Goal: Check status: Check status

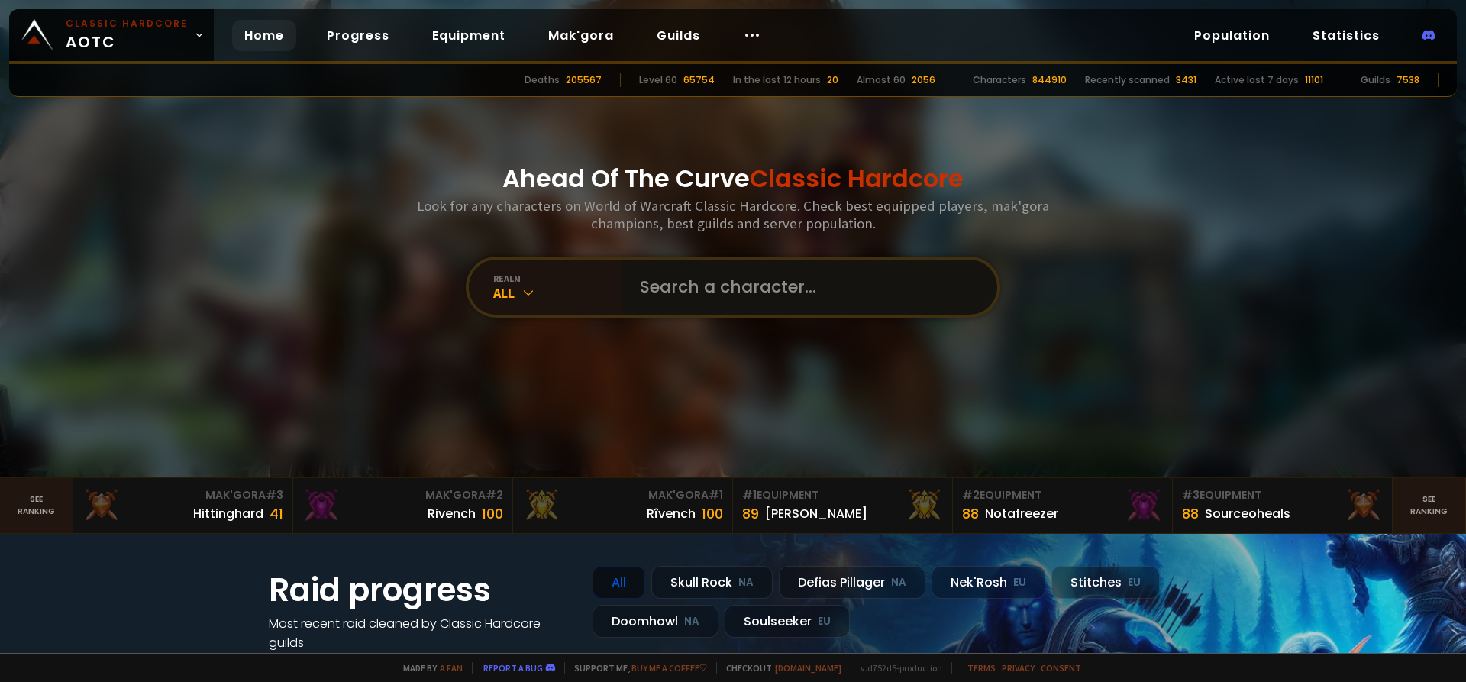
click at [654, 285] on input "text" at bounding box center [805, 287] width 348 height 55
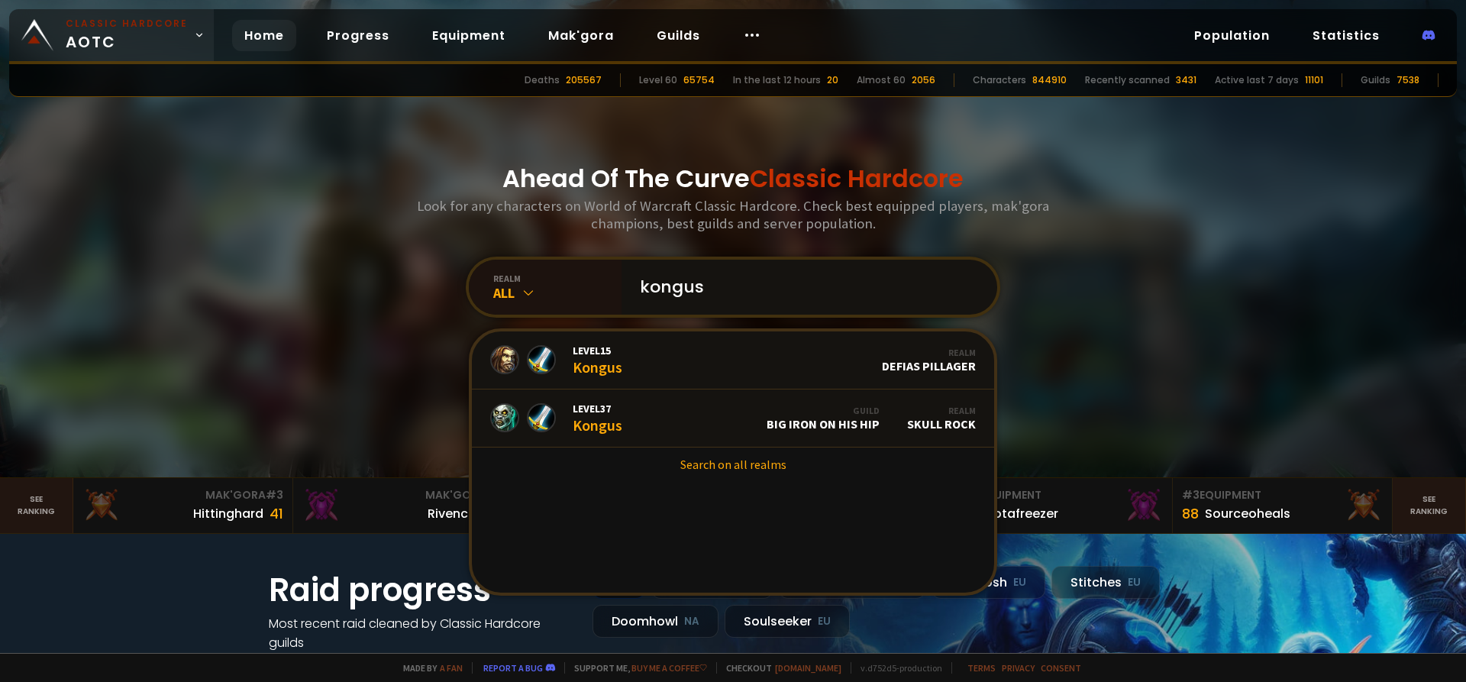
type input "kongus"
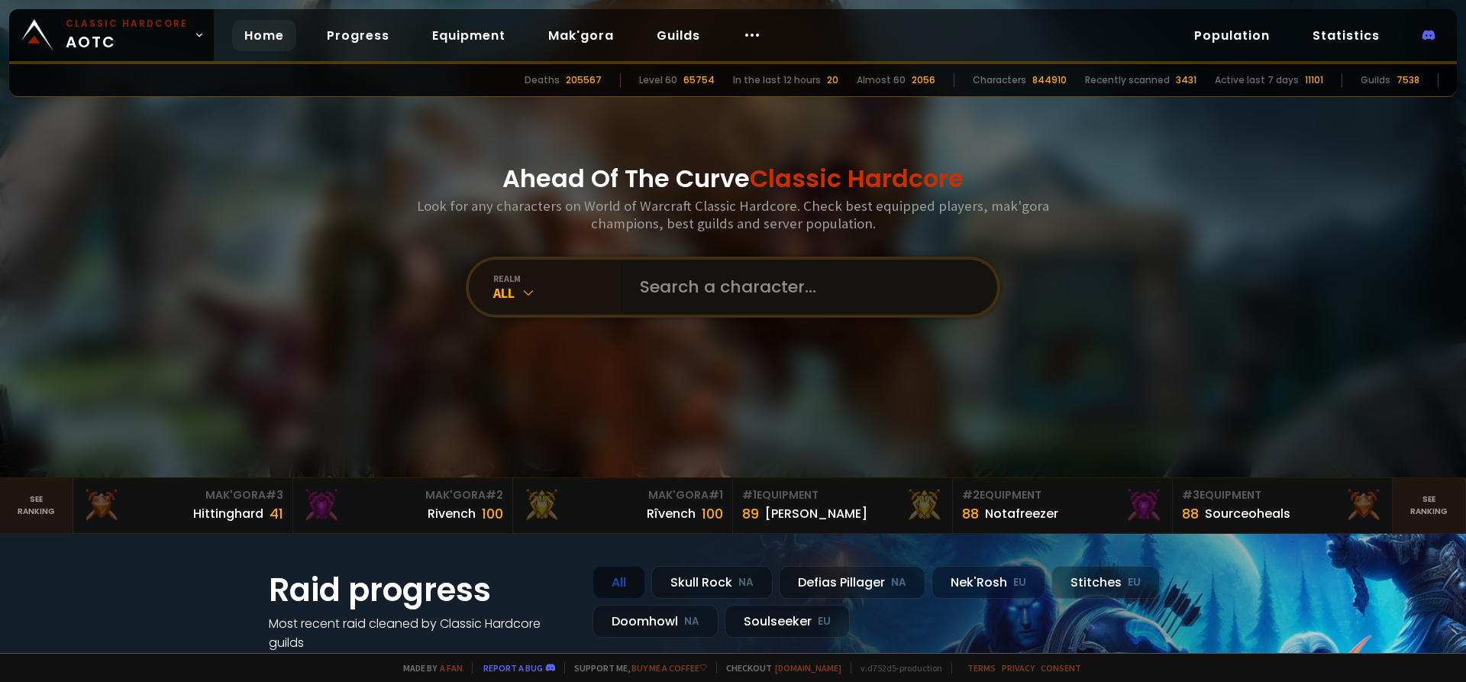
click at [744, 301] on input "text" at bounding box center [805, 287] width 348 height 55
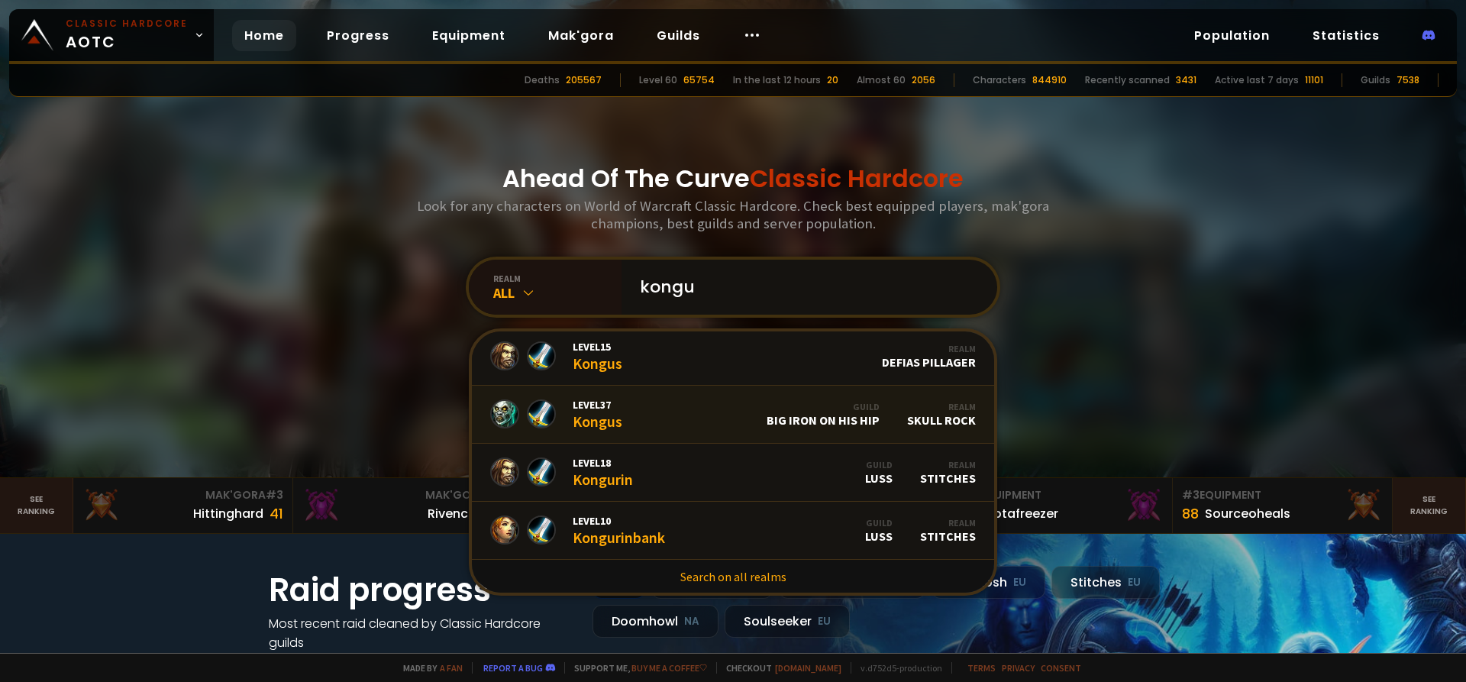
scroll to position [5, 0]
click at [301, 379] on div "Ahead Of The Curve Classic Hardcore Look for any characters on World of Warcraf…" at bounding box center [733, 238] width 920 height 477
click at [757, 291] on input "kongu" at bounding box center [805, 287] width 348 height 55
type input "devilman"
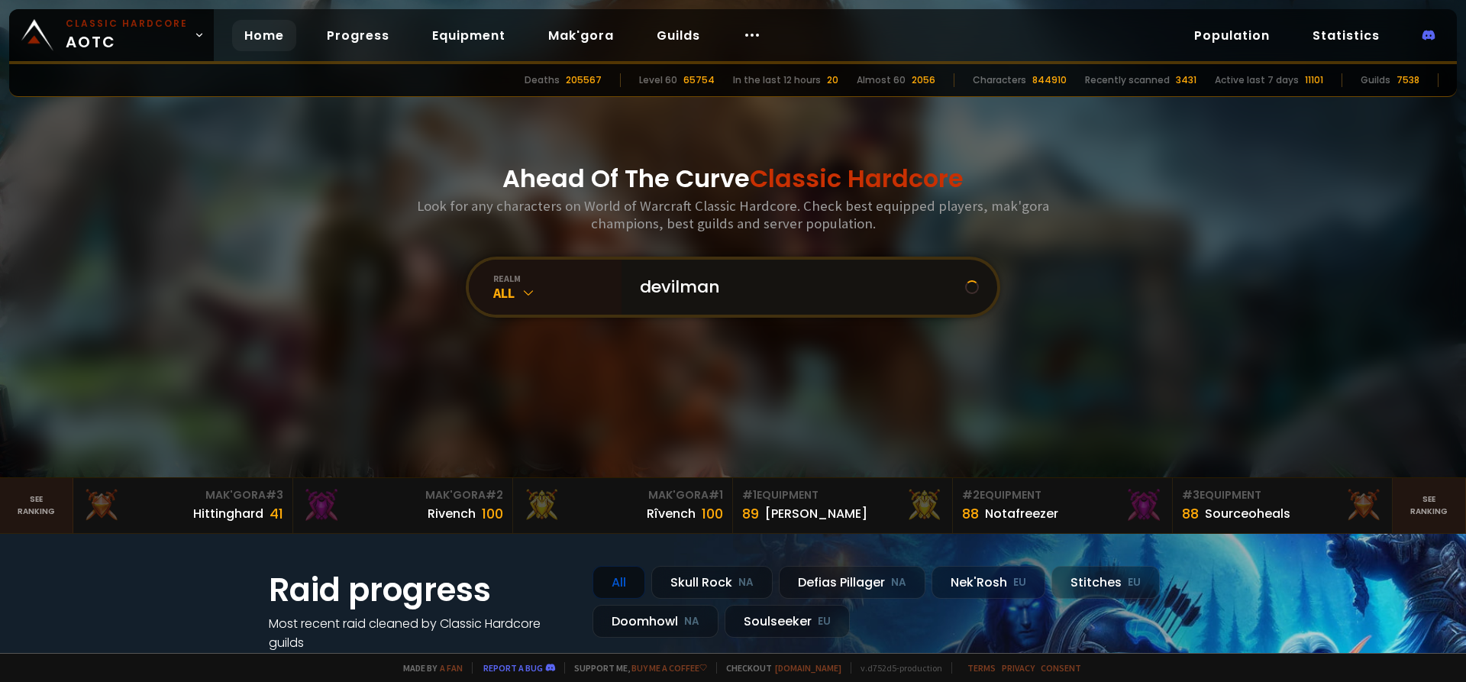
scroll to position [0, 0]
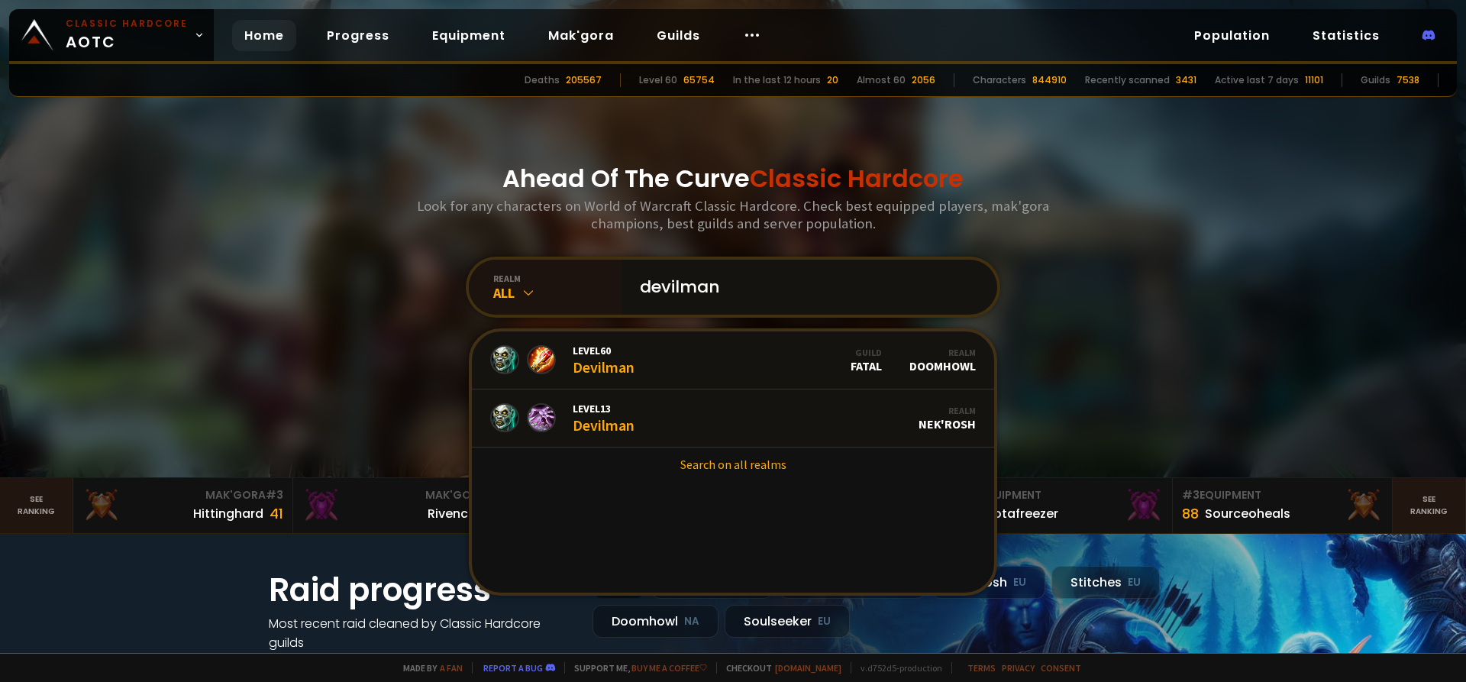
drag, startPoint x: 728, startPoint y: 286, endPoint x: 639, endPoint y: 286, distance: 89.3
click at [639, 286] on input "devilman" at bounding box center [805, 287] width 348 height 55
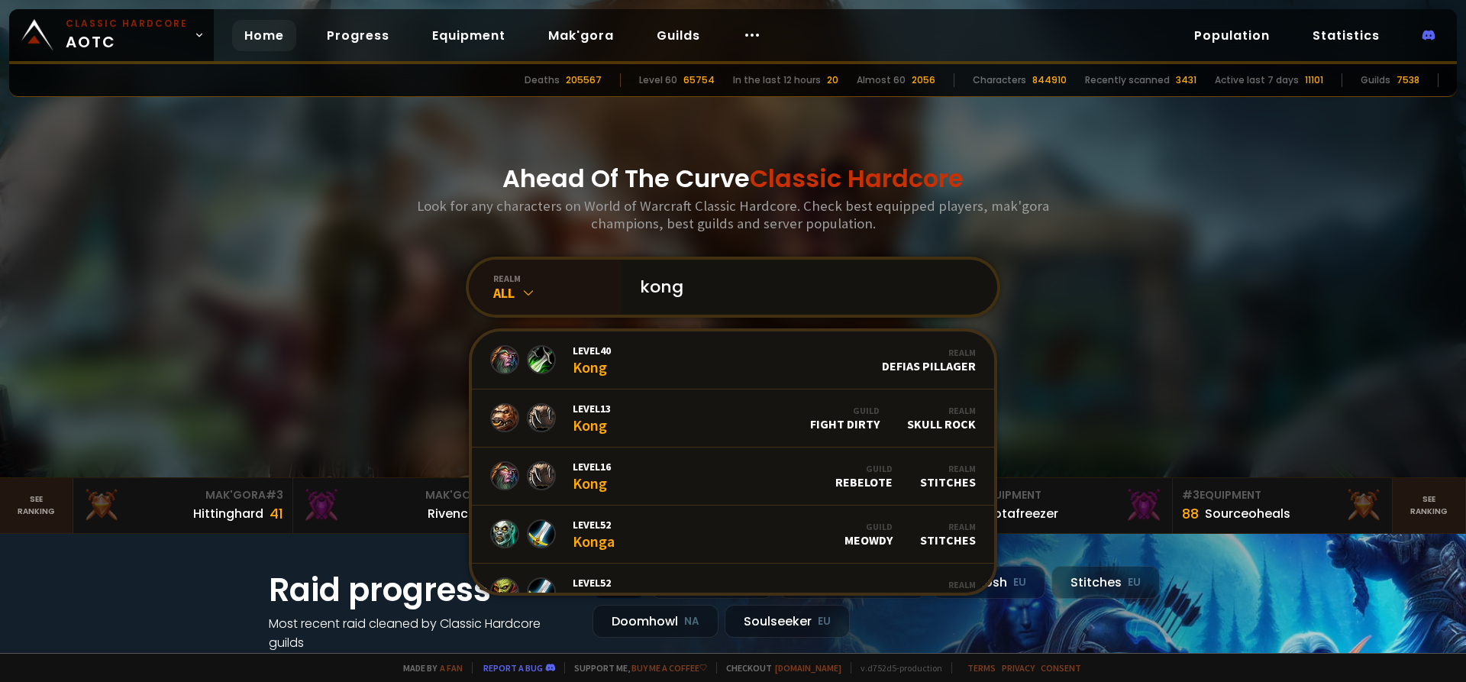
click at [698, 291] on input "kong" at bounding box center [805, 287] width 348 height 55
click at [699, 291] on input "kong" at bounding box center [805, 287] width 348 height 55
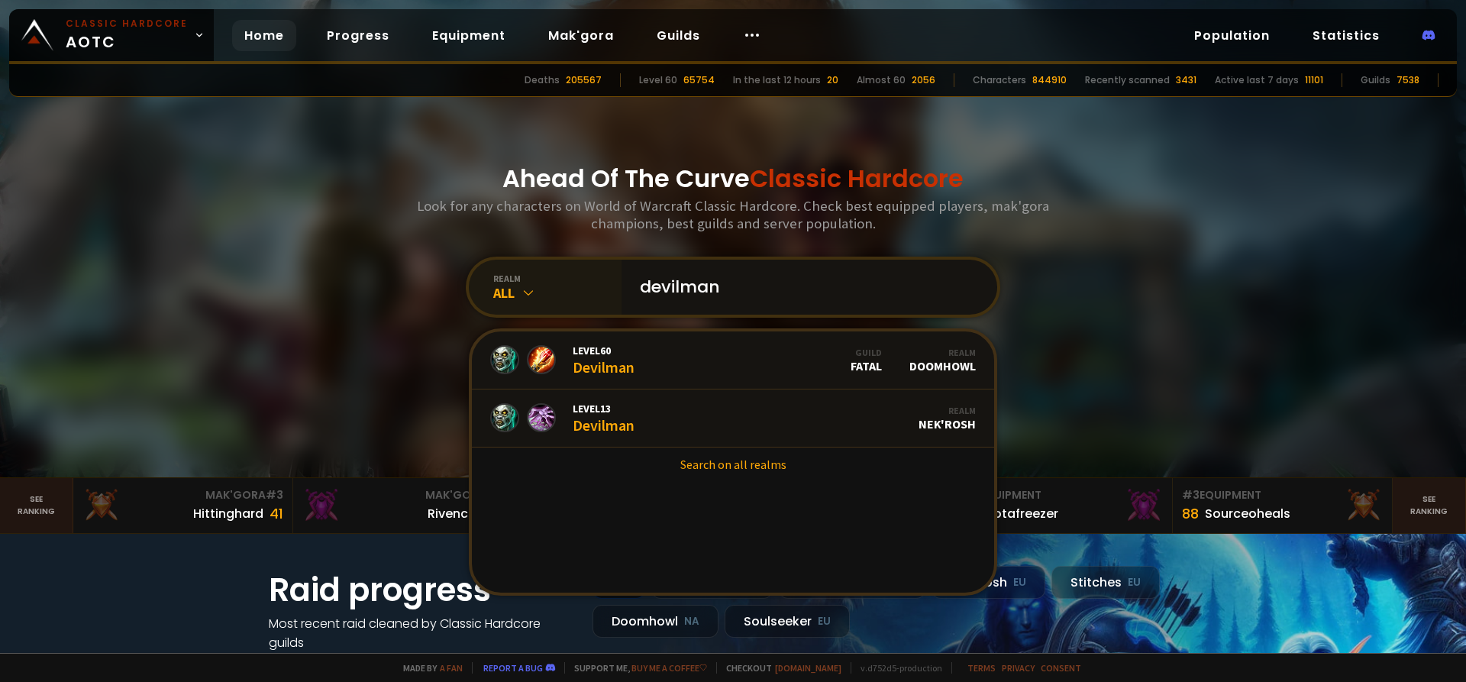
drag, startPoint x: 792, startPoint y: 289, endPoint x: 602, endPoint y: 291, distance: 189.4
click at [602, 291] on div "realm All devilman Level 60 Devilman Guild Fatal Realm Doomhowl Level 13 Devilm…" at bounding box center [733, 287] width 535 height 61
type input "kongus"
